Goal: Task Accomplishment & Management: Manage account settings

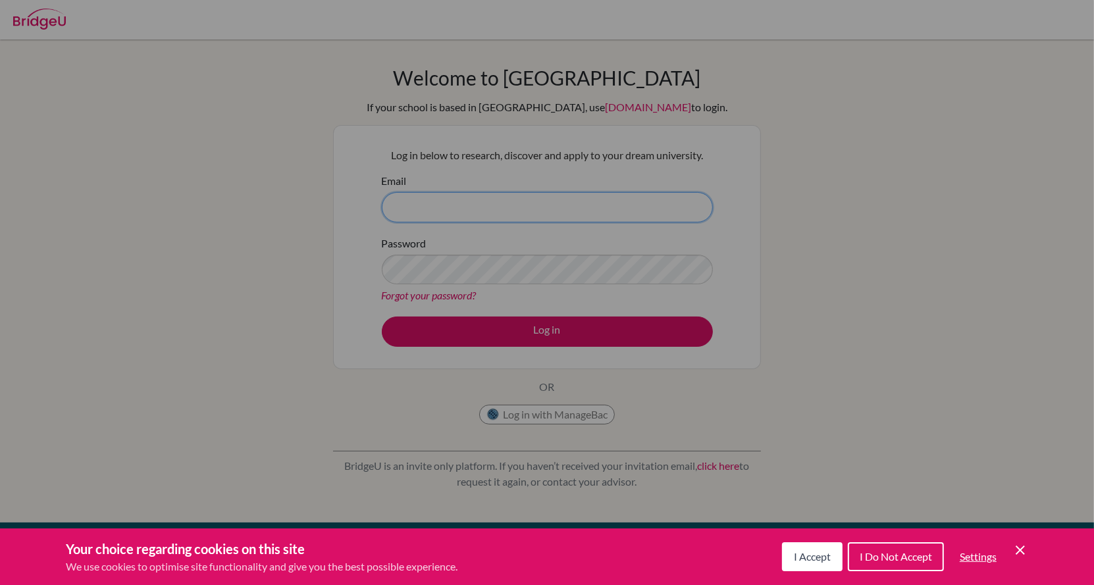
type input "[EMAIL_ADDRESS][DOMAIN_NAME]"
click at [498, 332] on div "Cookie Preferences" at bounding box center [547, 292] width 1094 height 585
click at [797, 563] on button "I Accept" at bounding box center [812, 556] width 61 height 29
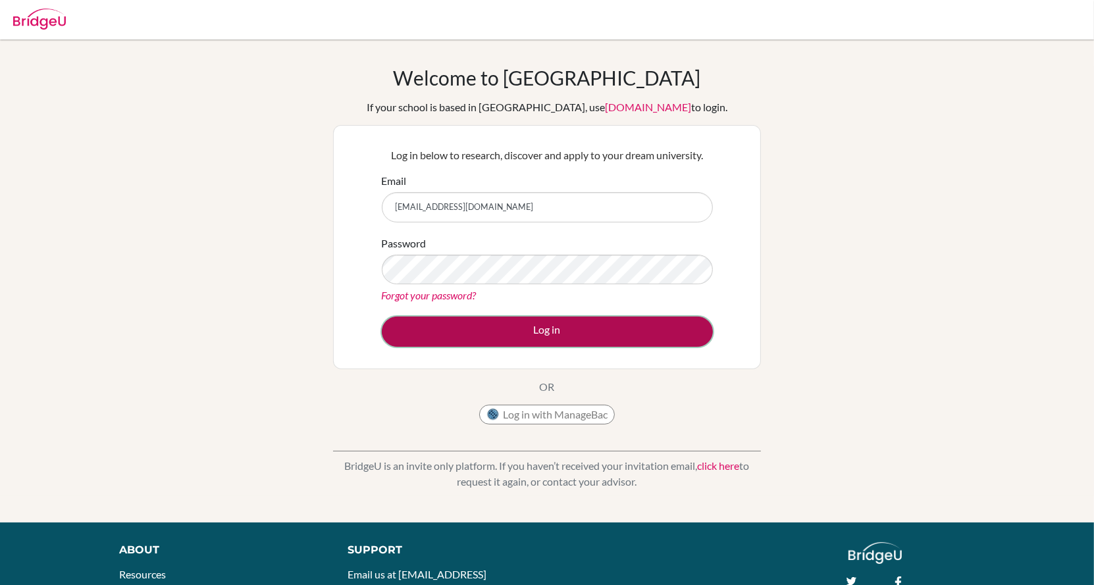
click at [602, 332] on button "Log in" at bounding box center [547, 332] width 331 height 30
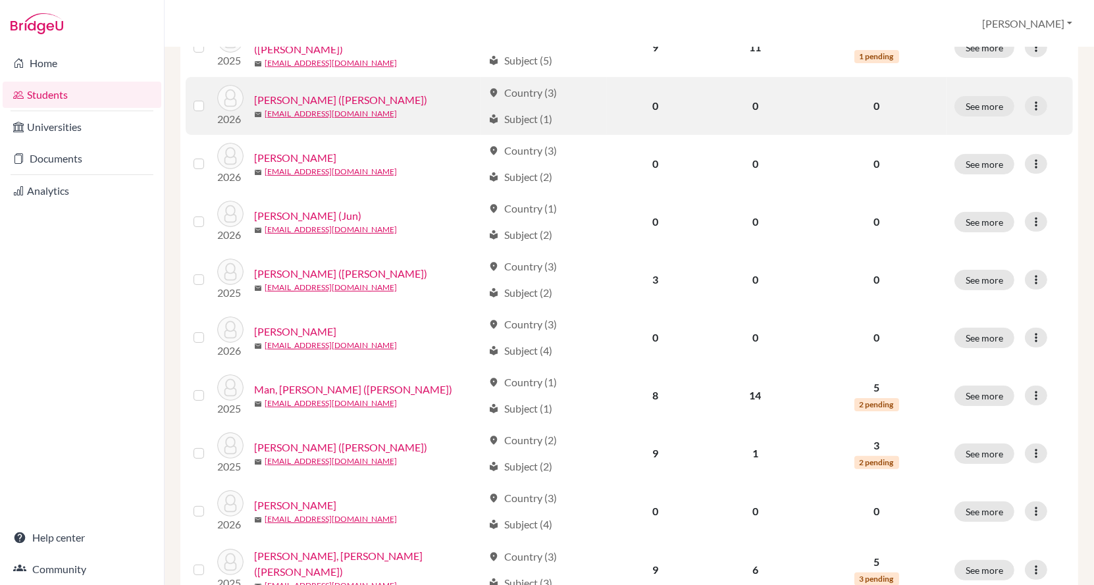
scroll to position [253, 0]
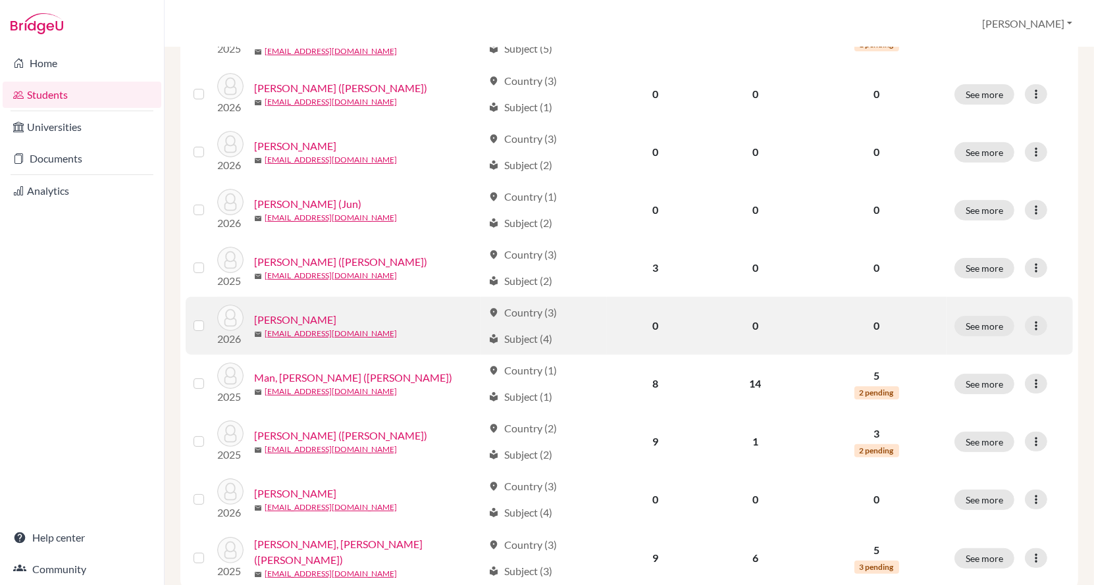
click at [226, 317] on img at bounding box center [230, 318] width 26 height 26
click at [990, 319] on button "See more" at bounding box center [984, 326] width 60 height 20
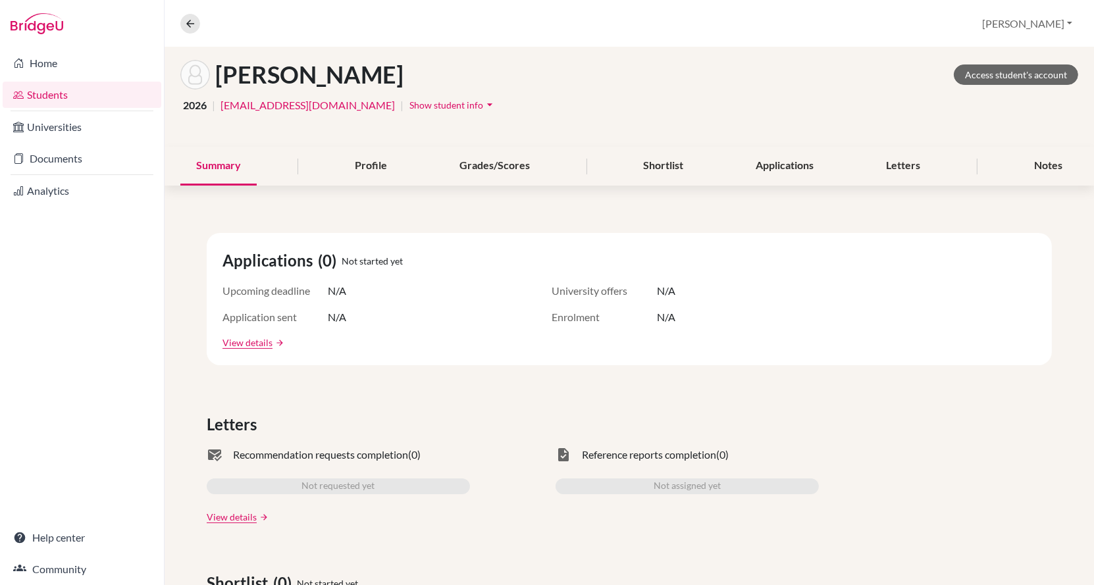
scroll to position [83, 0]
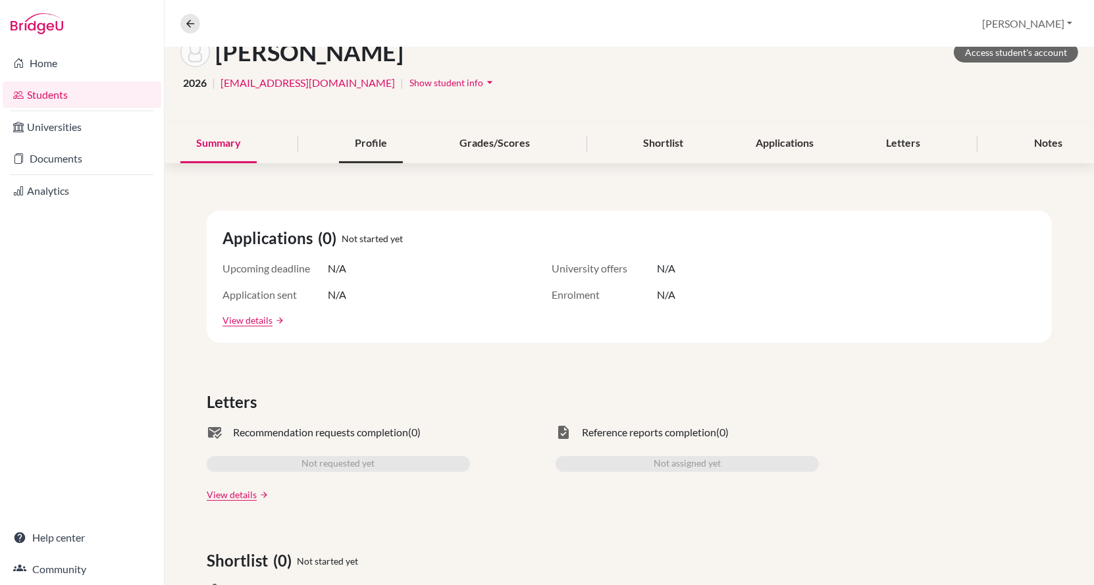
click at [376, 146] on div "Profile" at bounding box center [371, 143] width 64 height 39
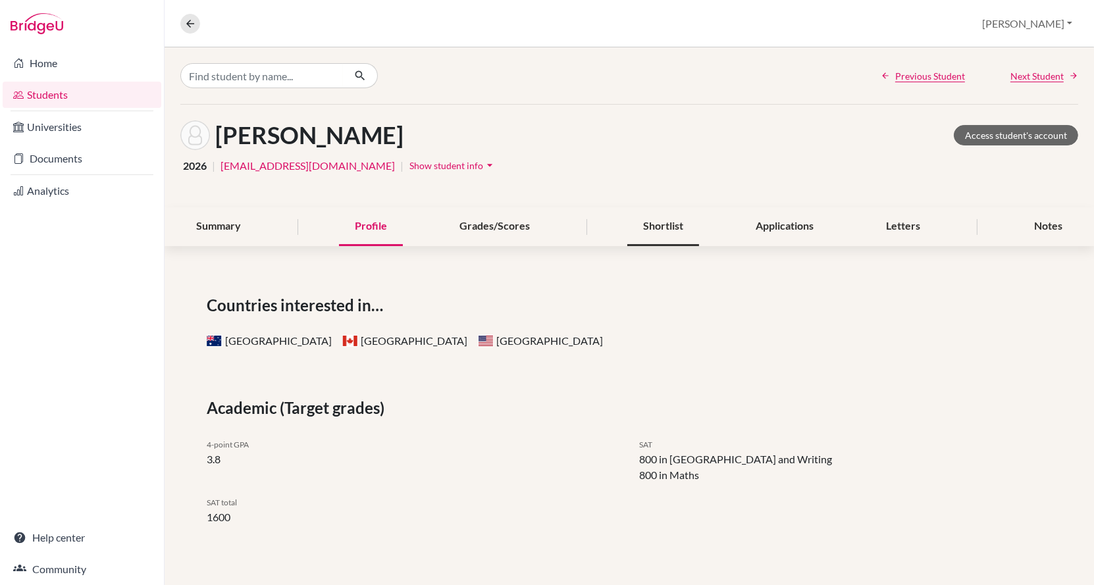
click at [660, 240] on div "Shortlist" at bounding box center [663, 226] width 72 height 39
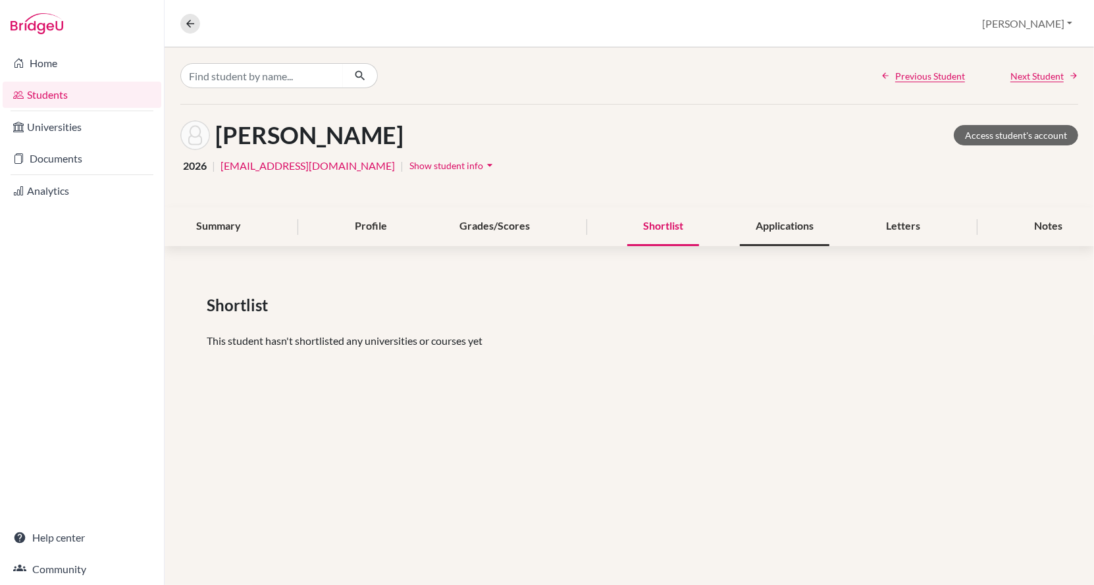
click at [774, 222] on div "Applications" at bounding box center [785, 226] width 90 height 39
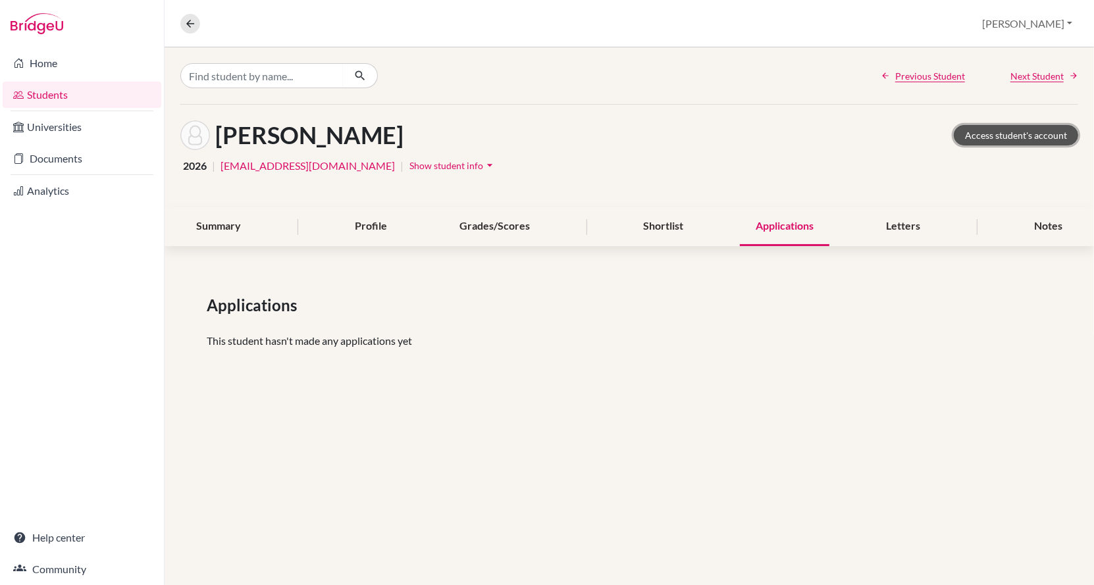
click at [1017, 132] on link "Access student's account" at bounding box center [1016, 135] width 124 height 20
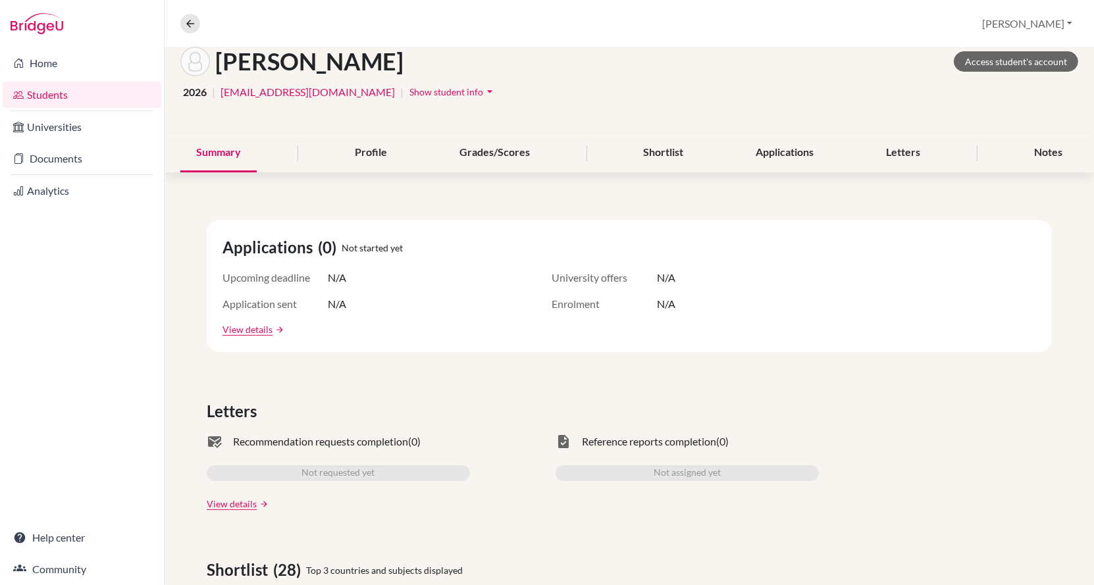
scroll to position [39, 0]
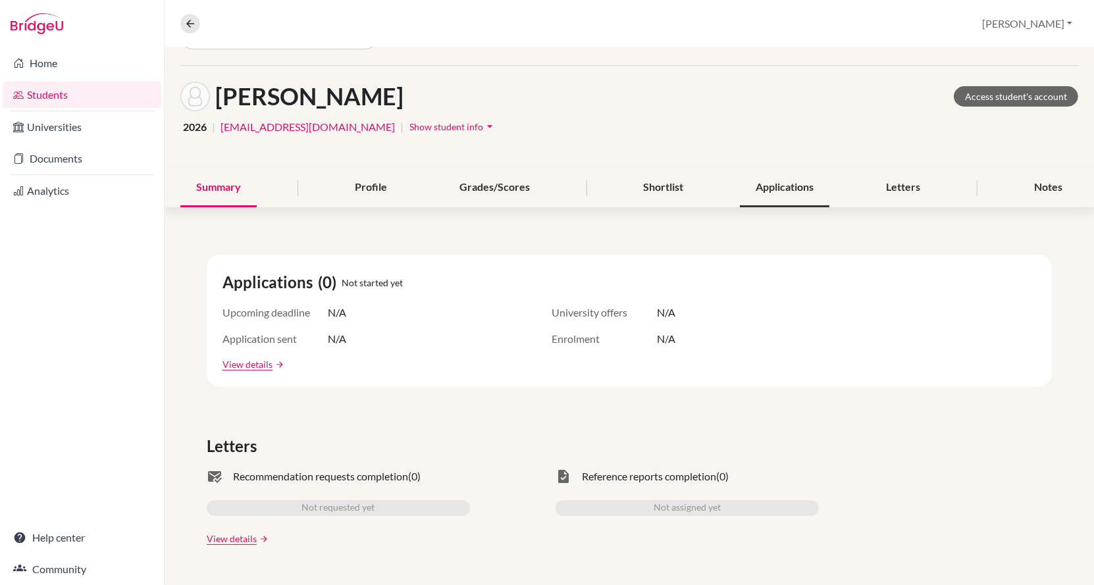
click at [790, 182] on div "Applications" at bounding box center [785, 187] width 90 height 39
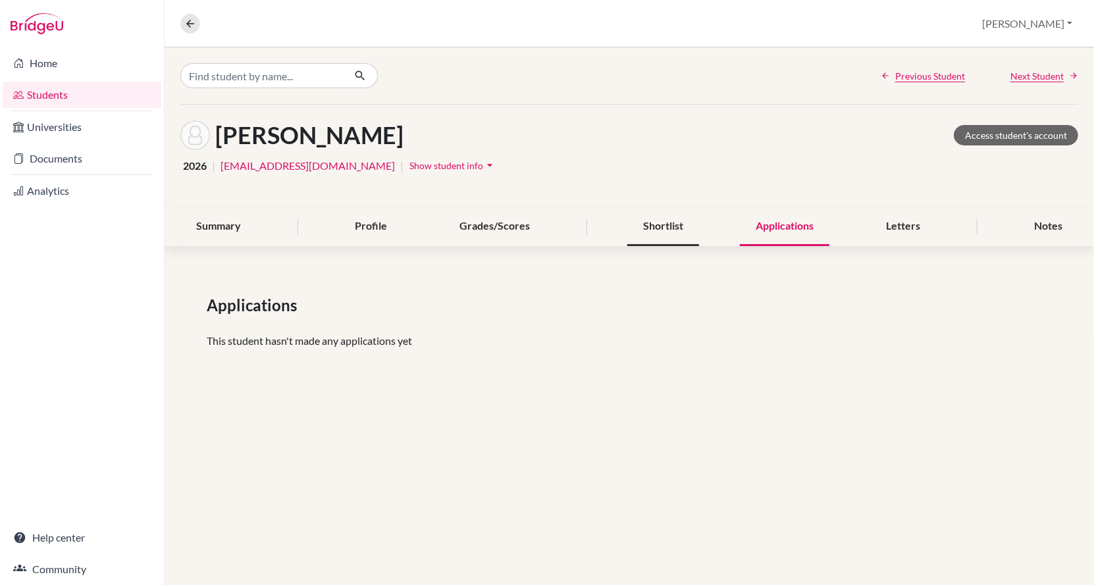
click at [671, 234] on div "Shortlist" at bounding box center [663, 226] width 72 height 39
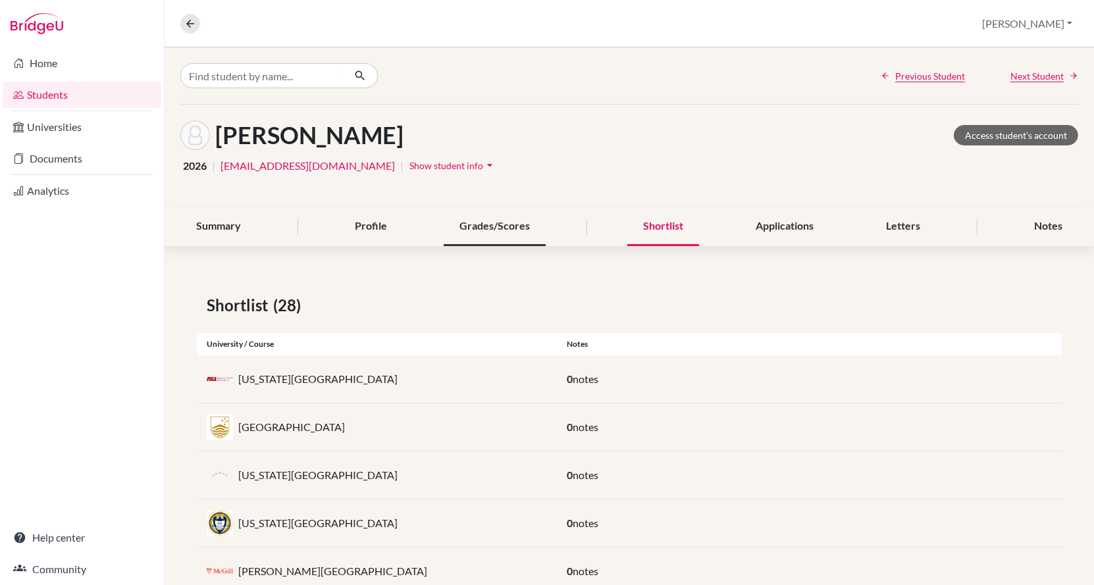
click at [512, 228] on div "Grades/Scores" at bounding box center [495, 226] width 102 height 39
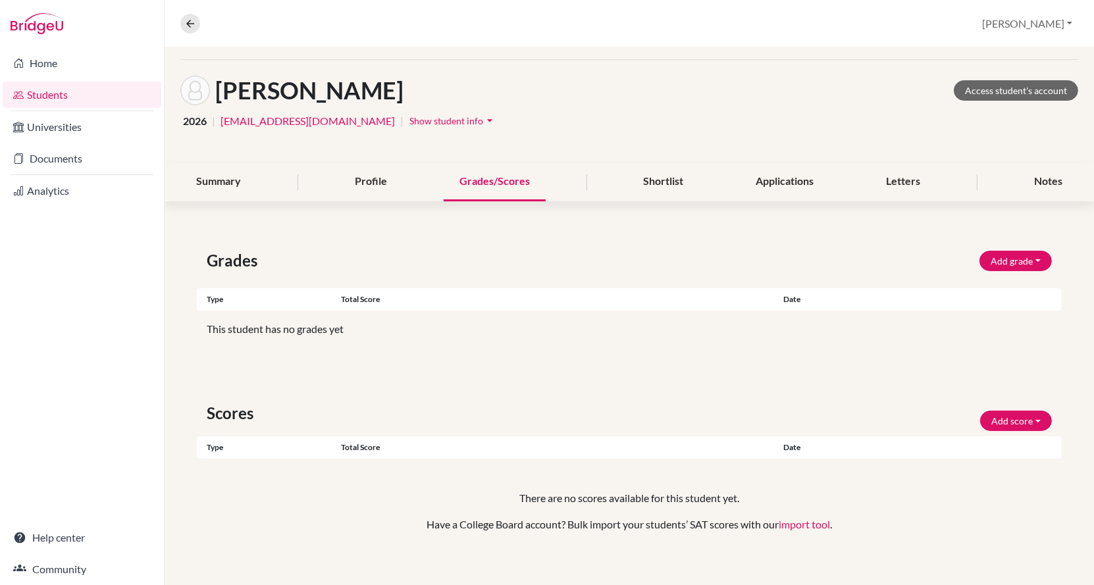
scroll to position [53, 0]
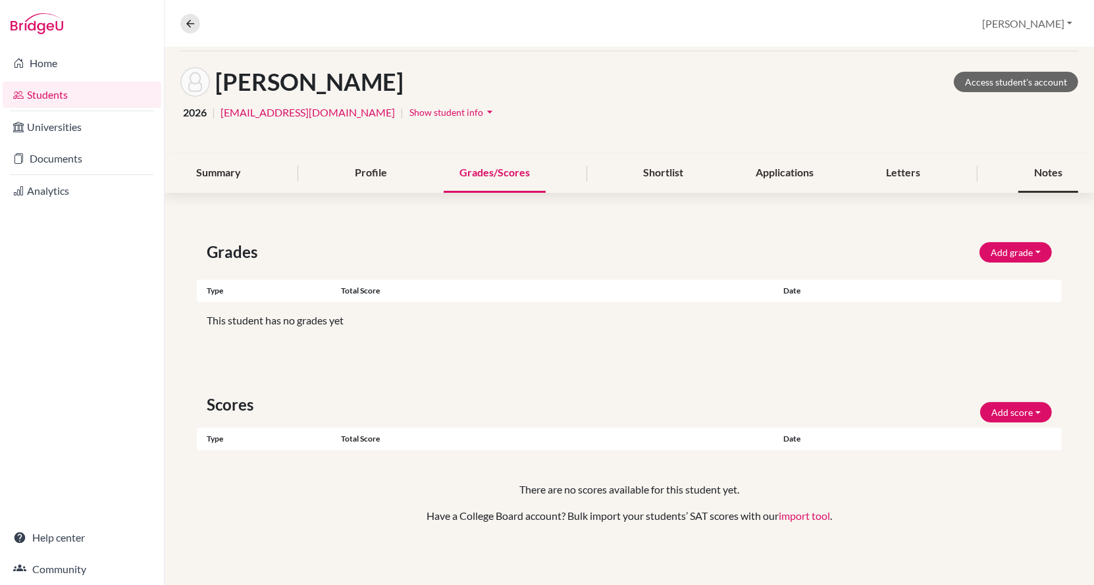
click at [1038, 161] on div "Notes" at bounding box center [1048, 173] width 60 height 39
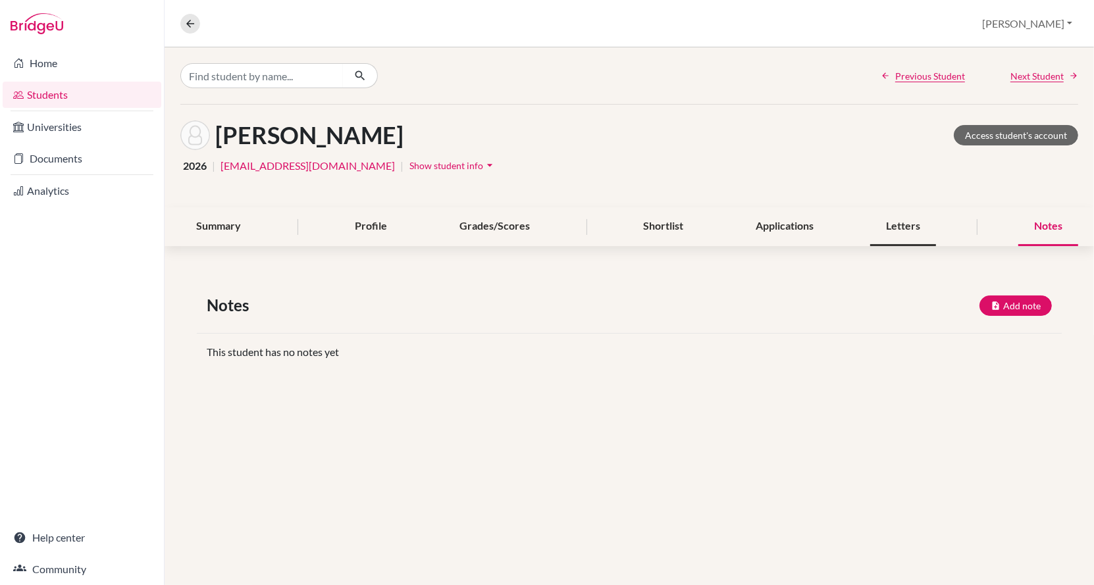
click at [884, 230] on div "Letters" at bounding box center [903, 226] width 66 height 39
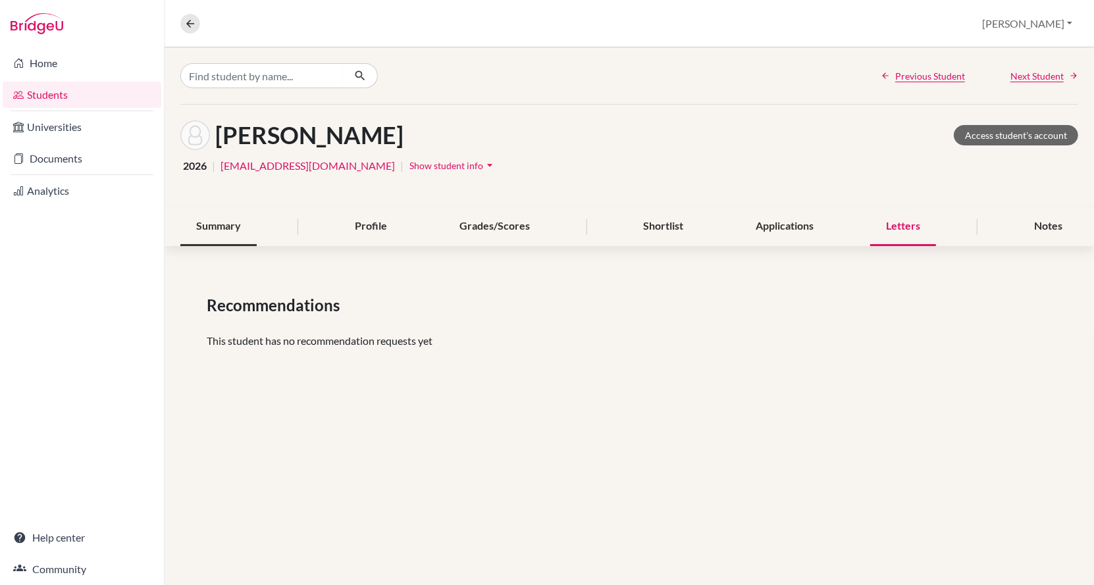
click at [229, 222] on div "Summary" at bounding box center [218, 226] width 76 height 39
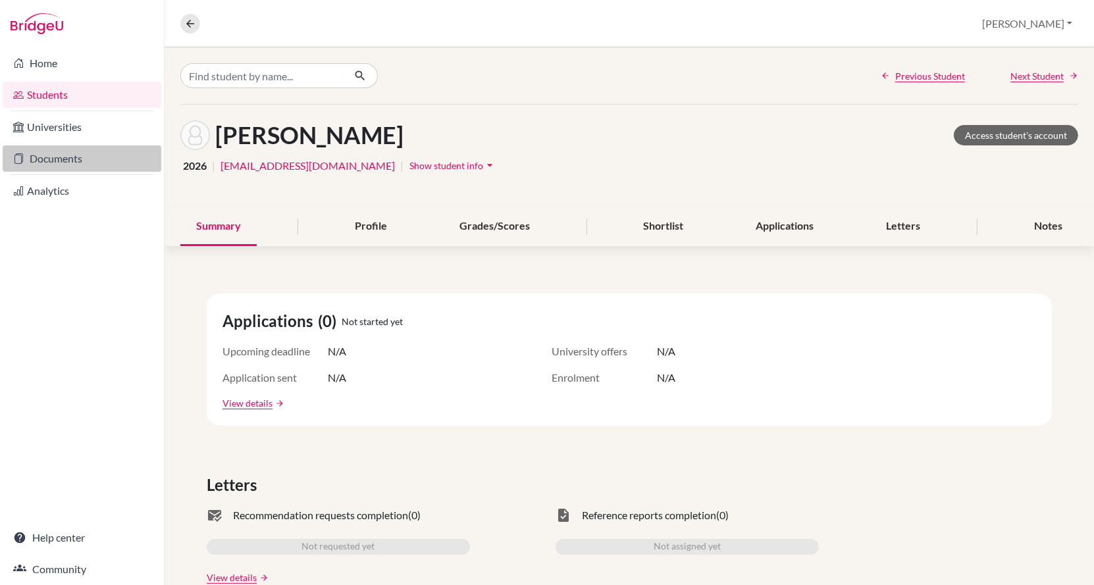
click at [64, 147] on link "Documents" at bounding box center [82, 158] width 159 height 26
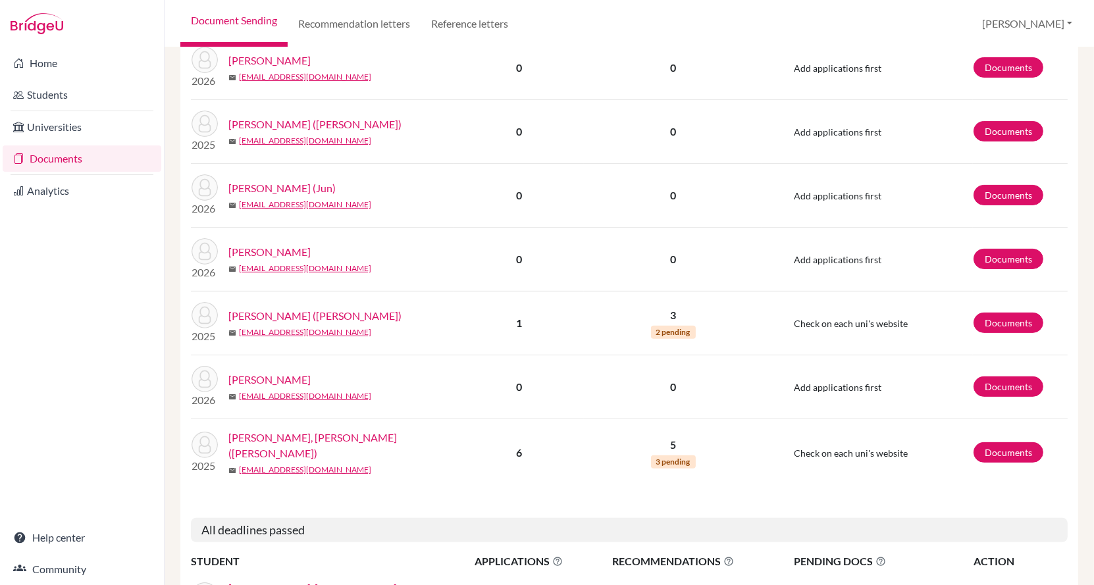
scroll to position [369, 0]
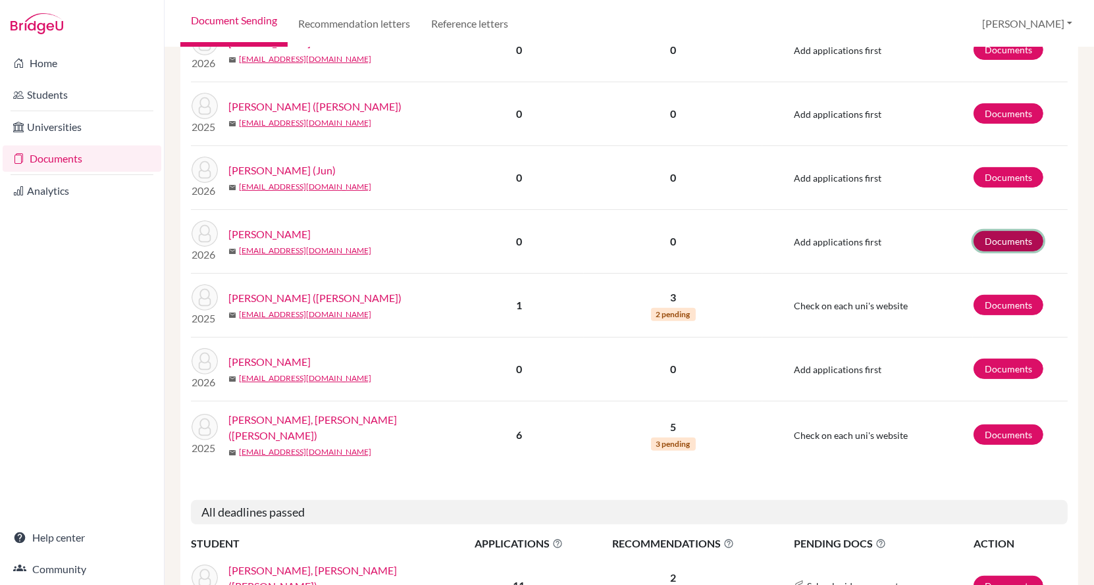
click at [1012, 234] on link "Documents" at bounding box center [1008, 241] width 70 height 20
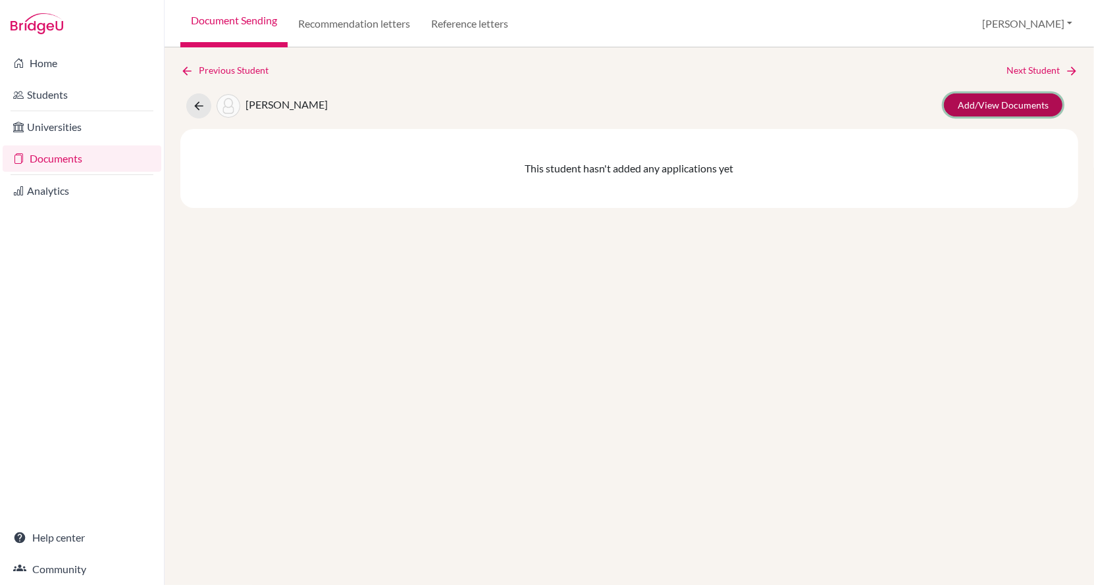
click at [1012, 101] on link "Add/View Documents" at bounding box center [1003, 104] width 118 height 23
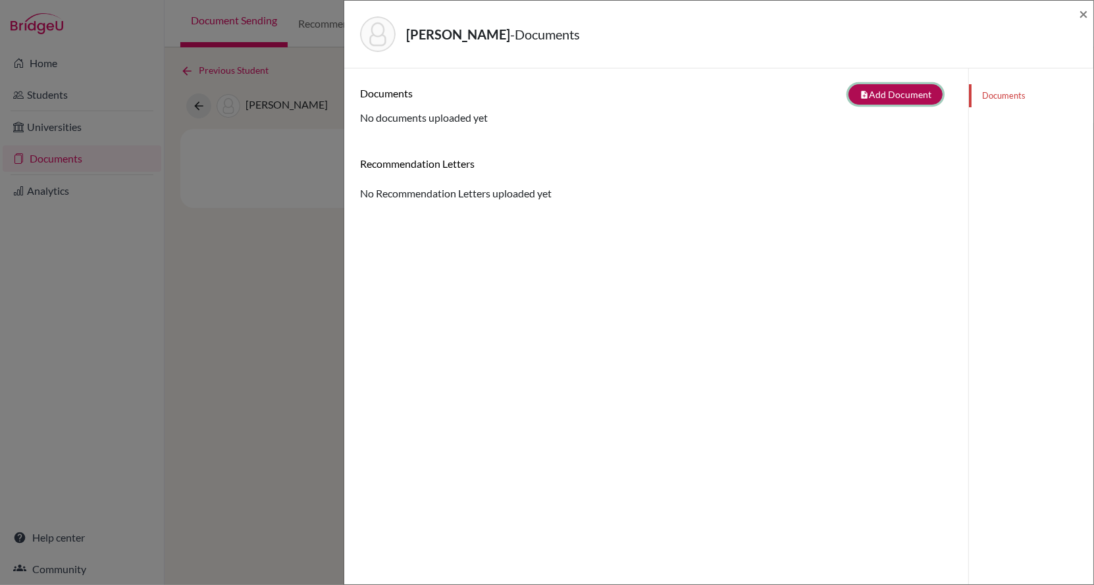
click at [865, 85] on button "note_add Add Document" at bounding box center [895, 94] width 94 height 20
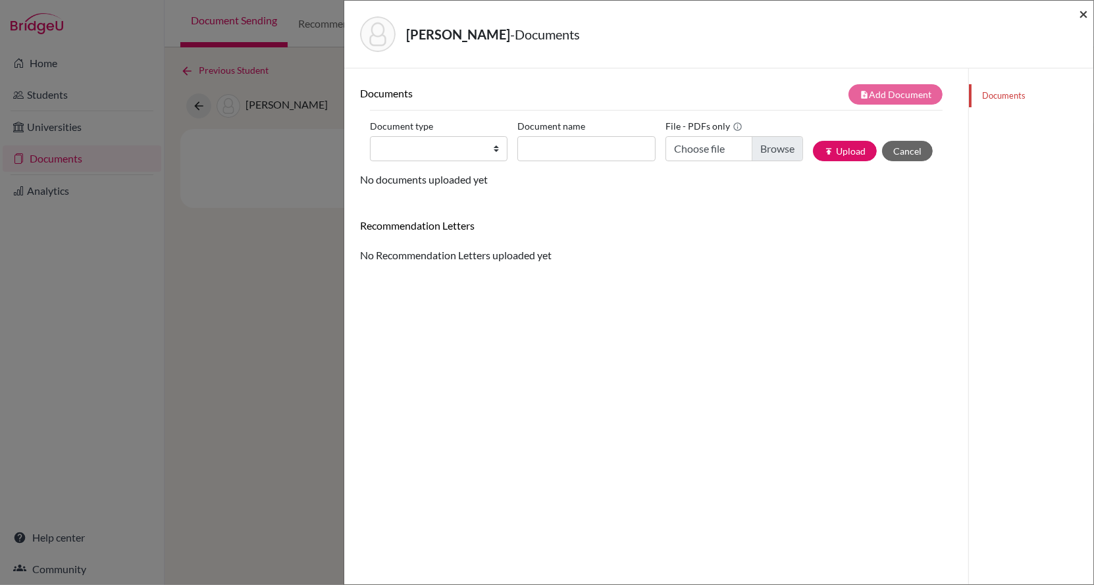
click at [1085, 16] on span "×" at bounding box center [1083, 13] width 9 height 19
